Goal: Task Accomplishment & Management: Use online tool/utility

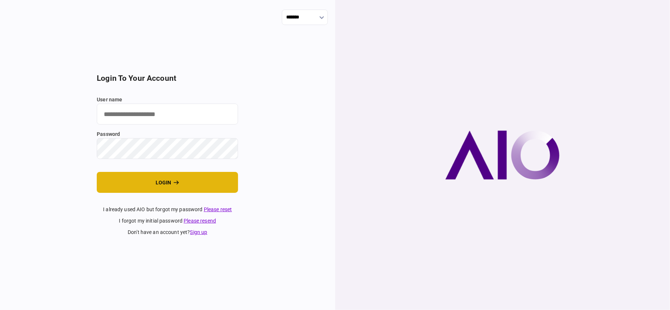
type input "**"
click at [146, 185] on button "login" at bounding box center [167, 182] width 141 height 21
